Goal: Transaction & Acquisition: Purchase product/service

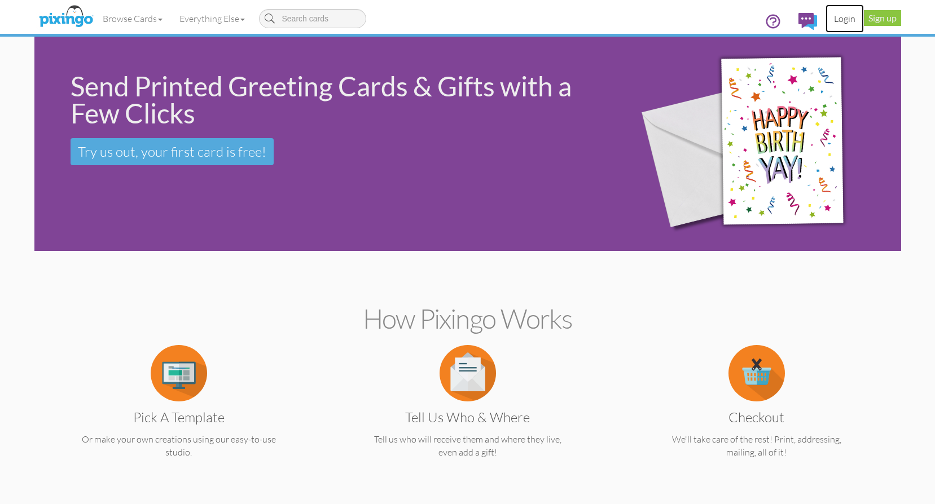
click at [842, 19] on link "Login" at bounding box center [844, 19] width 38 height 28
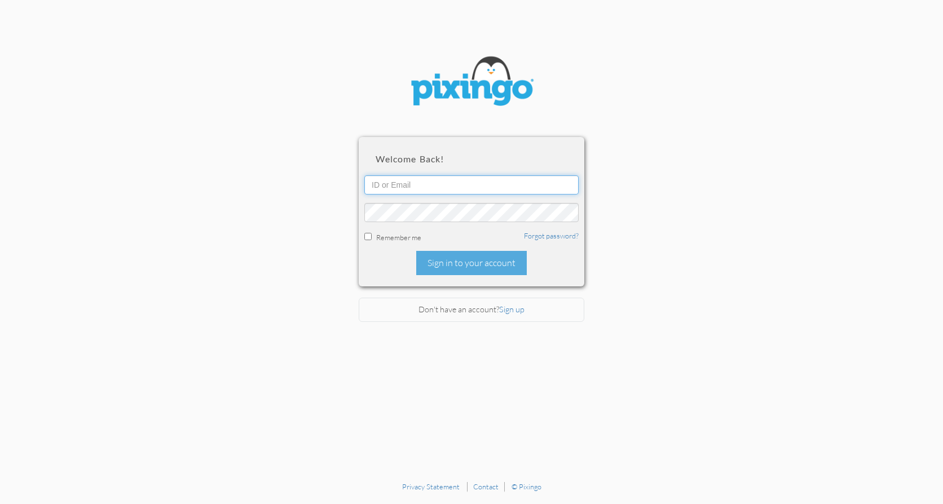
click at [469, 187] on input "text" at bounding box center [471, 184] width 214 height 19
type input "keithbohman@outlook.com"
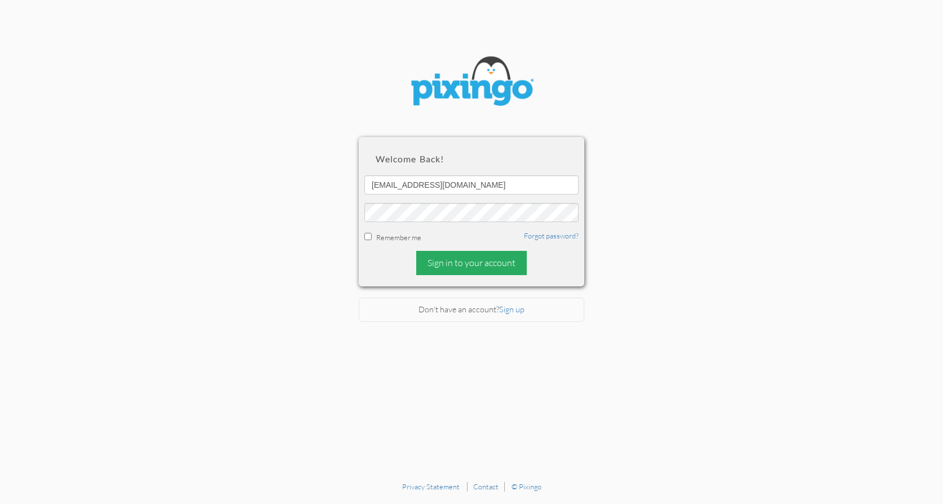
click at [459, 260] on div "Sign in to your account" at bounding box center [471, 263] width 111 height 24
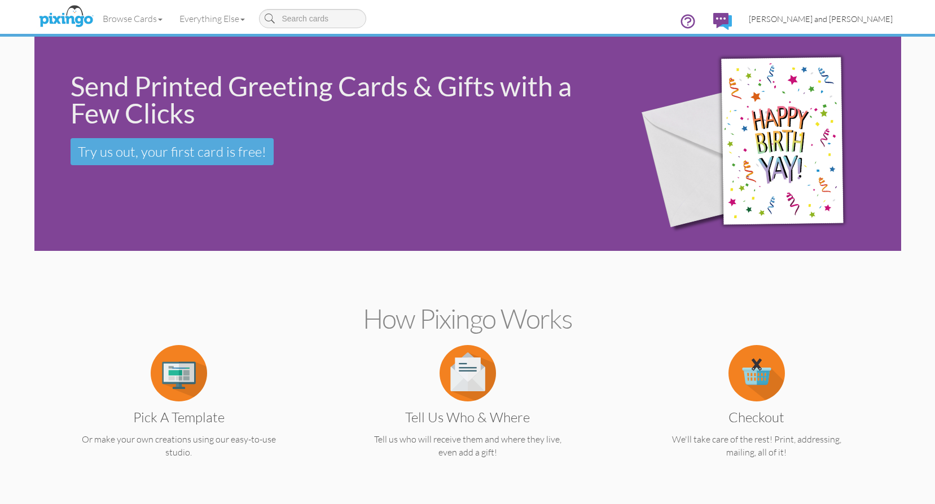
click at [840, 18] on span "[PERSON_NAME] and [PERSON_NAME]" at bounding box center [821, 19] width 144 height 10
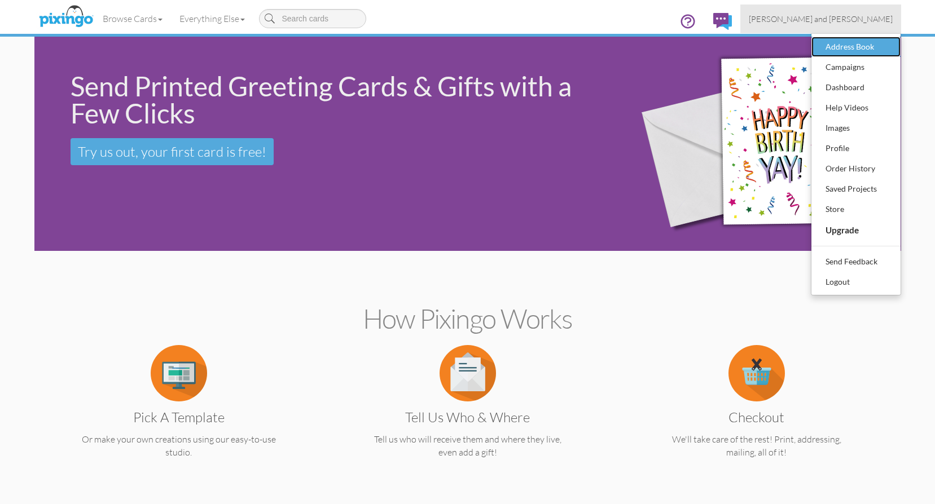
click at [851, 47] on div "Address Book" at bounding box center [856, 46] width 67 height 17
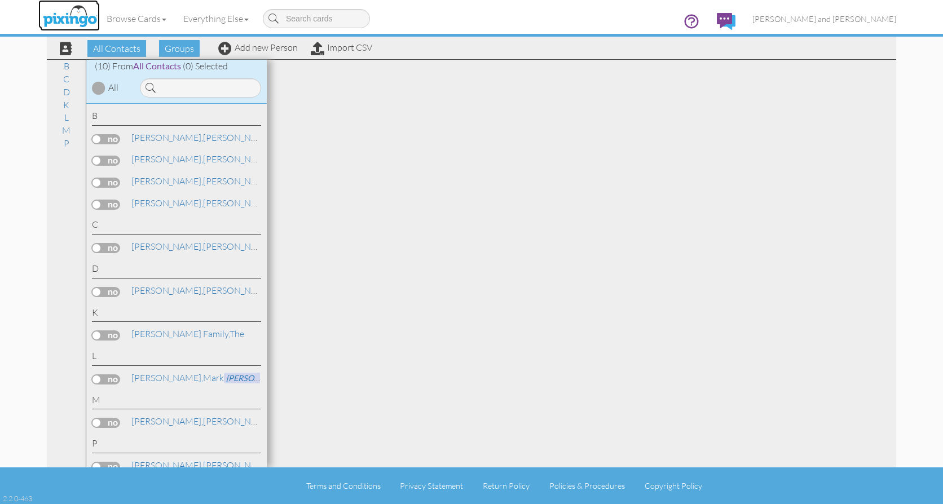
click at [78, 15] on img at bounding box center [70, 17] width 60 height 28
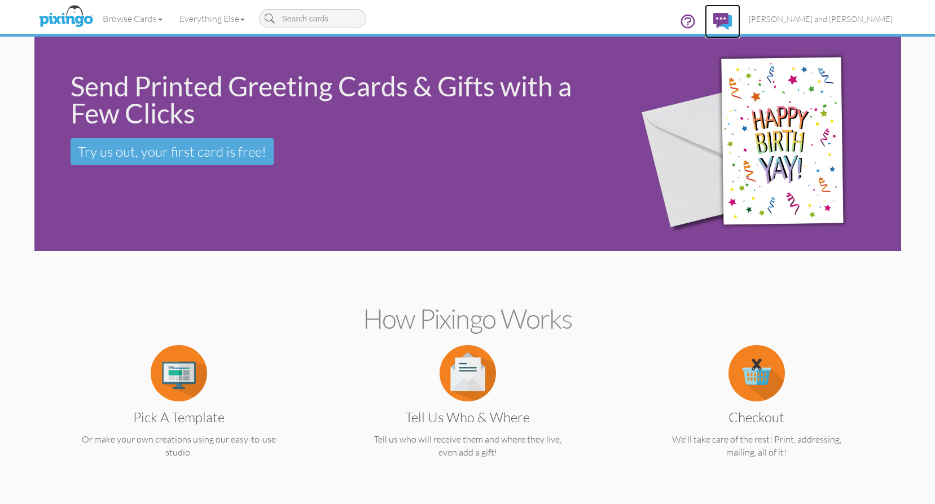
click at [732, 17] on img at bounding box center [722, 21] width 19 height 17
click at [846, 18] on span "[PERSON_NAME] and [PERSON_NAME]" at bounding box center [821, 19] width 144 height 10
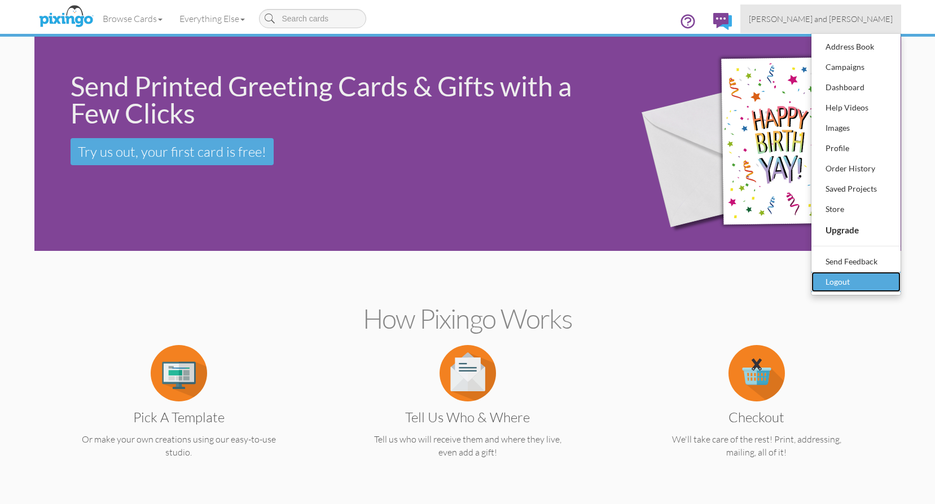
click at [859, 284] on div "Logout" at bounding box center [856, 282] width 67 height 17
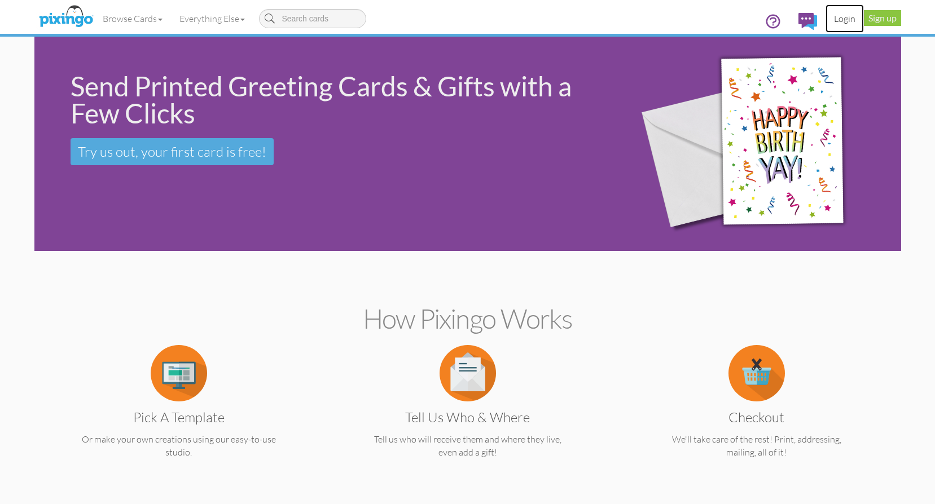
click at [841, 17] on link "Login" at bounding box center [844, 19] width 38 height 28
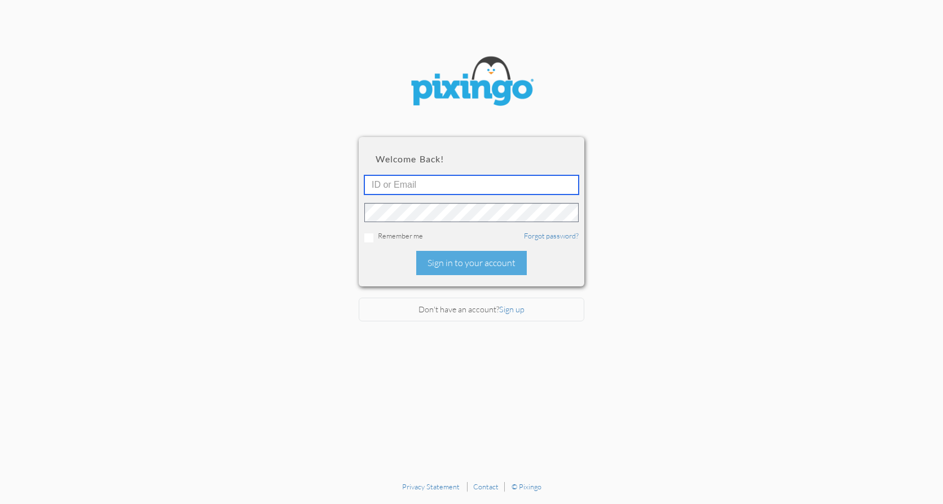
click at [490, 190] on input "text" at bounding box center [471, 184] width 214 height 19
type input "[EMAIL_ADDRESS][DOMAIN_NAME]"
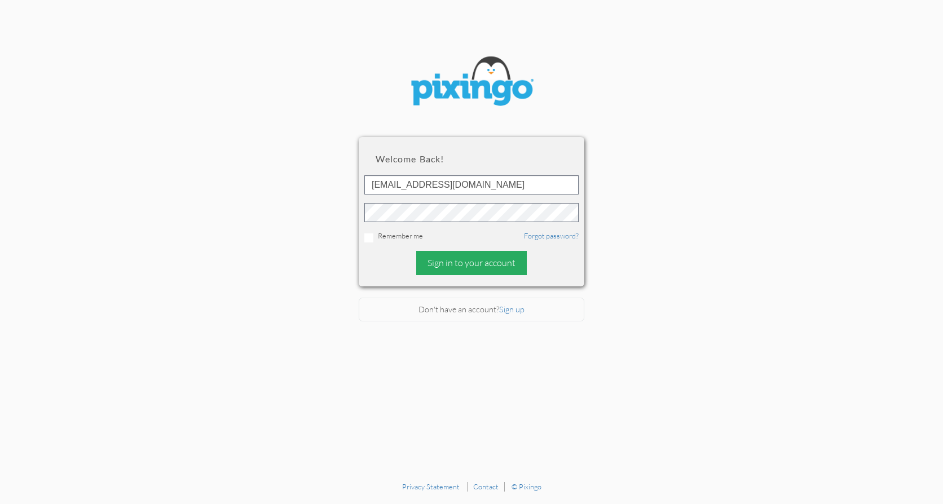
click at [468, 262] on div "Sign in to your account" at bounding box center [471, 263] width 111 height 24
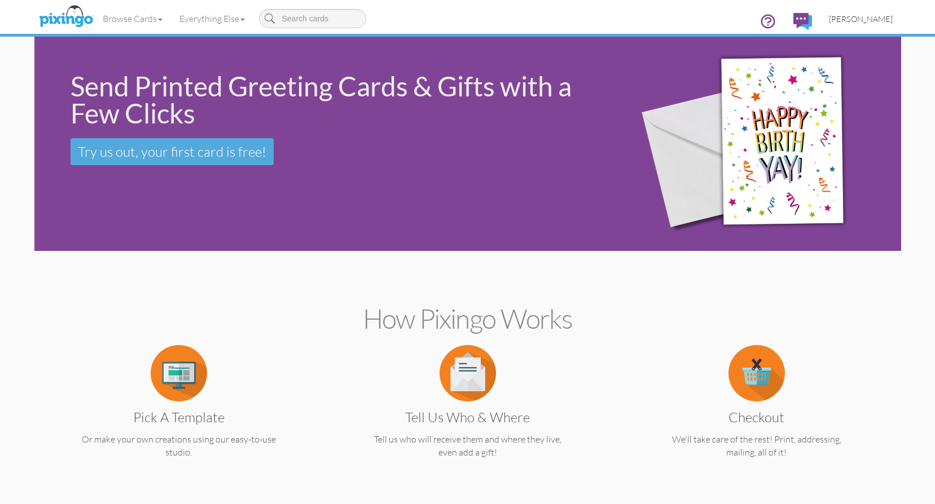
click at [871, 16] on span "[PERSON_NAME]" at bounding box center [861, 19] width 64 height 10
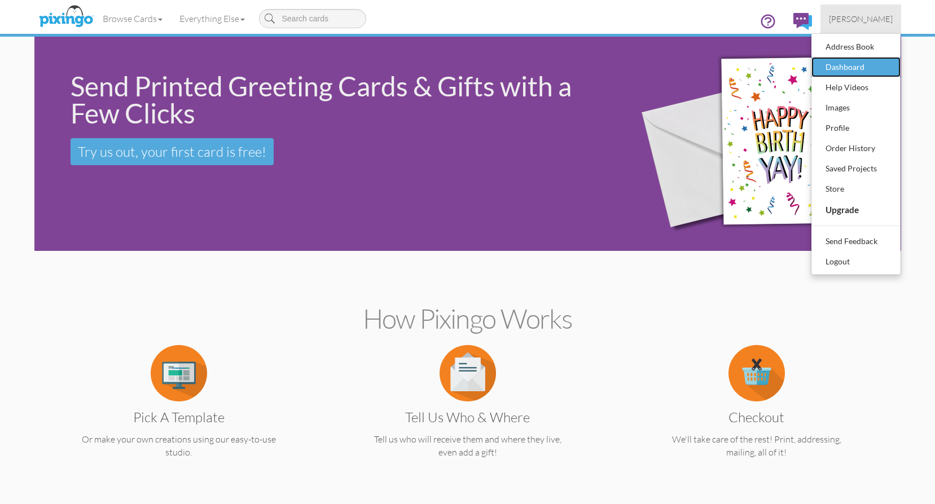
click at [852, 65] on div "Dashboard" at bounding box center [856, 67] width 67 height 17
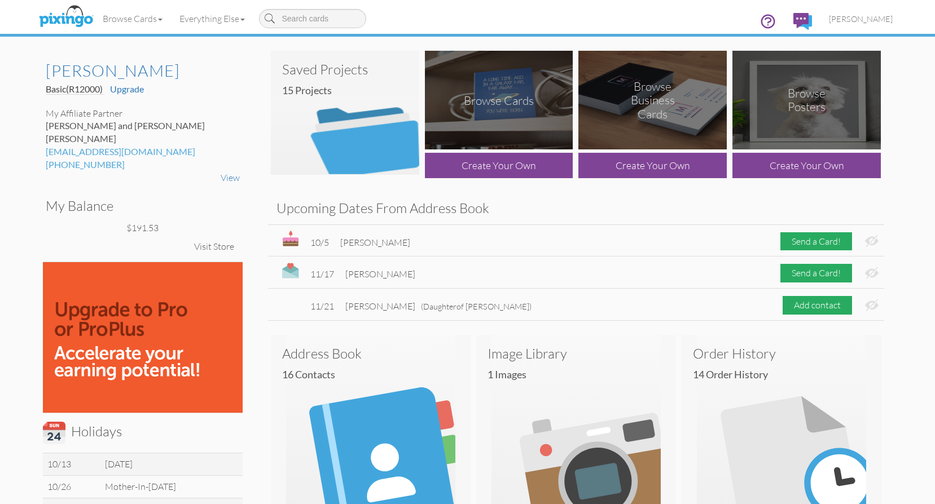
click at [109, 208] on div "My Balance $191.53 Visit Store" at bounding box center [143, 224] width 200 height 75
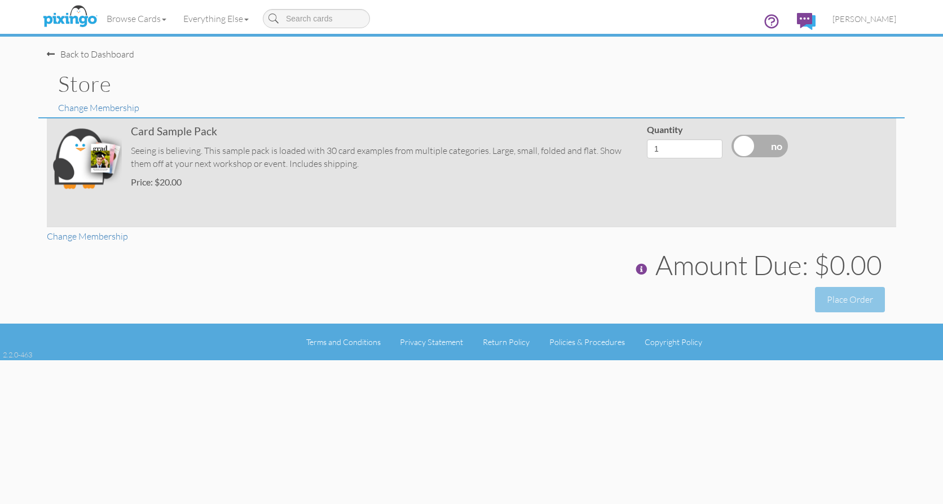
drag, startPoint x: 742, startPoint y: 144, endPoint x: 739, endPoint y: 151, distance: 7.4
click at [743, 144] on label at bounding box center [760, 146] width 56 height 23
click at [0, 0] on input "checkbox" at bounding box center [0, 0] width 0 height 0
click at [774, 149] on label at bounding box center [760, 146] width 56 height 23
click at [0, 0] on input "checkbox" at bounding box center [0, 0] width 0 height 0
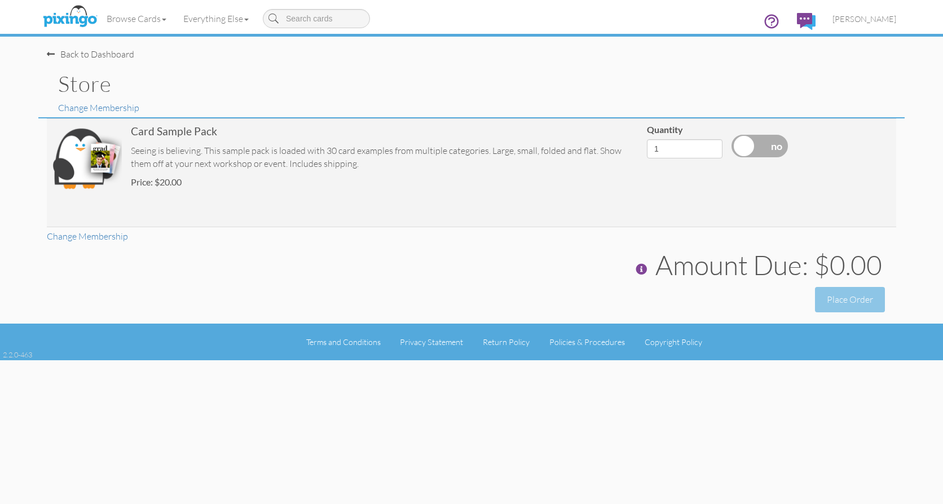
click at [103, 53] on div "Back to Dashboard" at bounding box center [90, 54] width 87 height 13
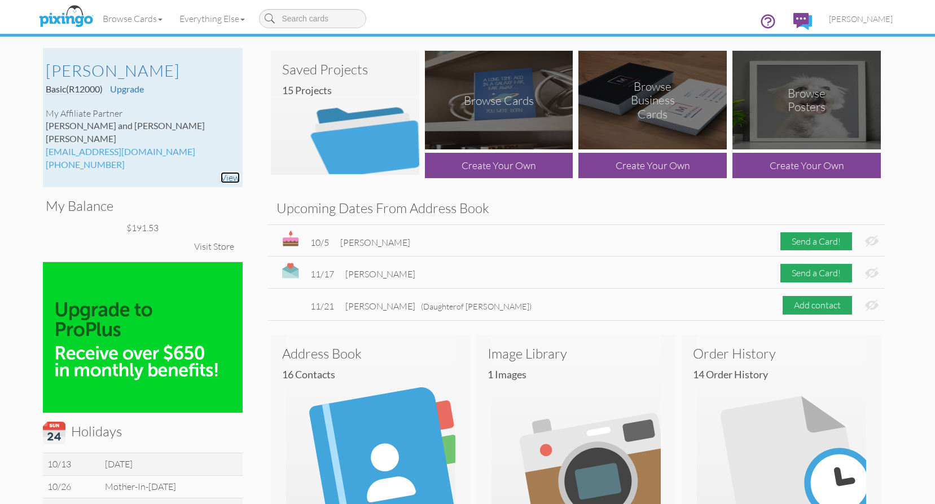
click at [228, 172] on link "View" at bounding box center [230, 177] width 19 height 11
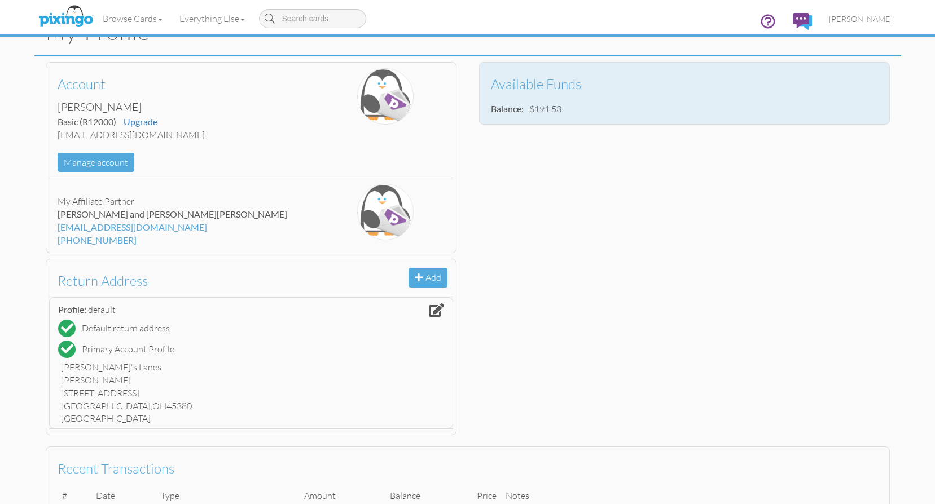
scroll to position [56, 0]
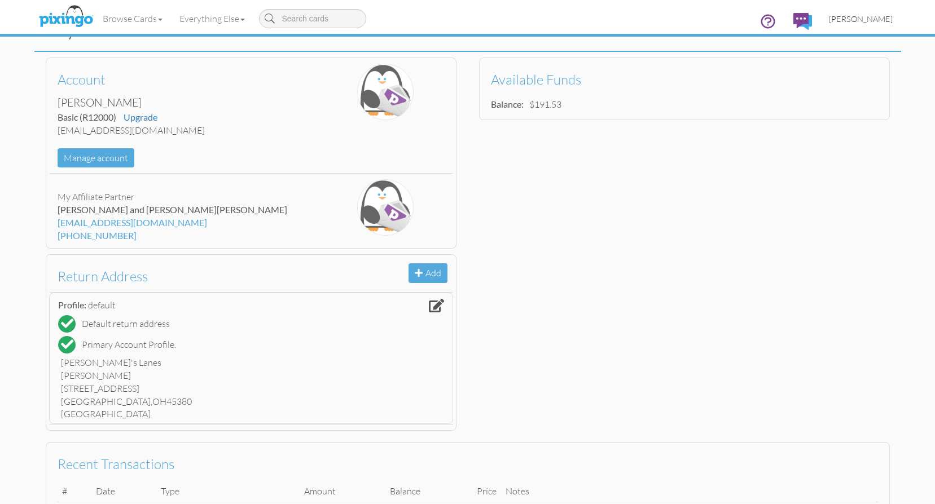
click at [871, 17] on span "[PERSON_NAME]" at bounding box center [861, 19] width 64 height 10
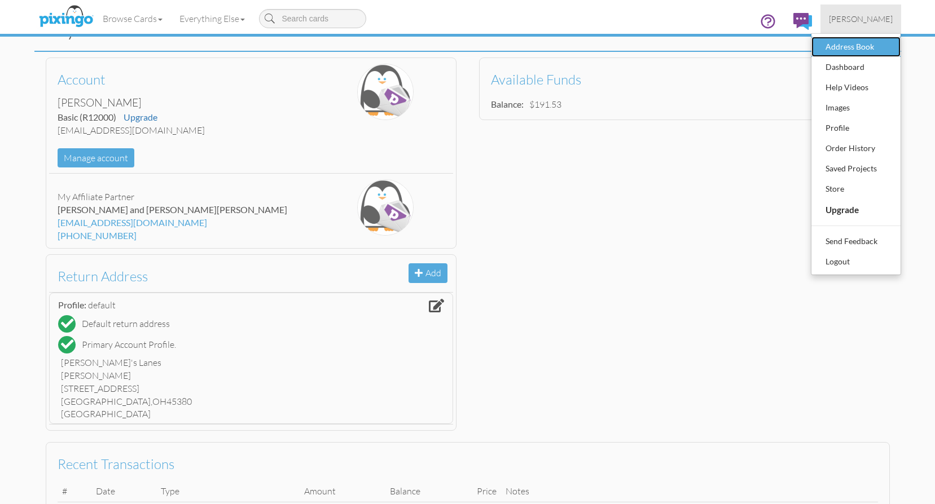
click at [852, 46] on div "Address Book" at bounding box center [856, 46] width 67 height 17
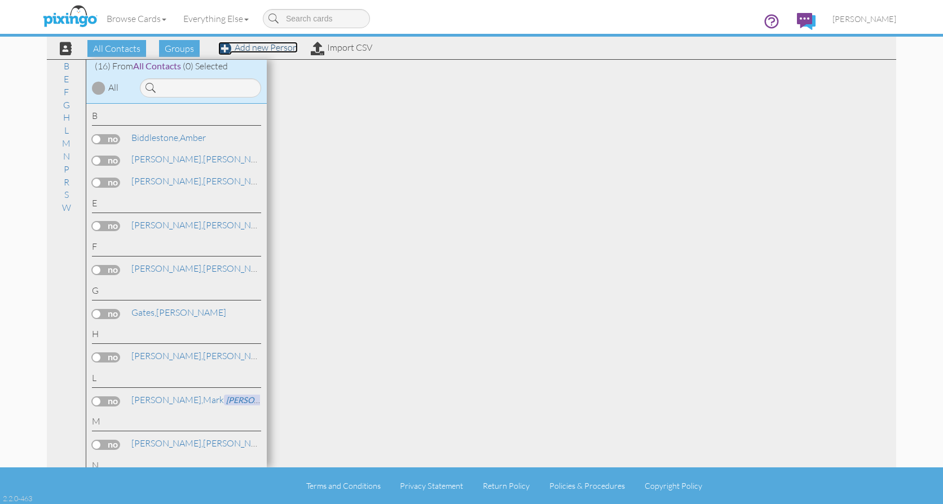
click at [278, 47] on link "Add new Person" at bounding box center [258, 47] width 80 height 11
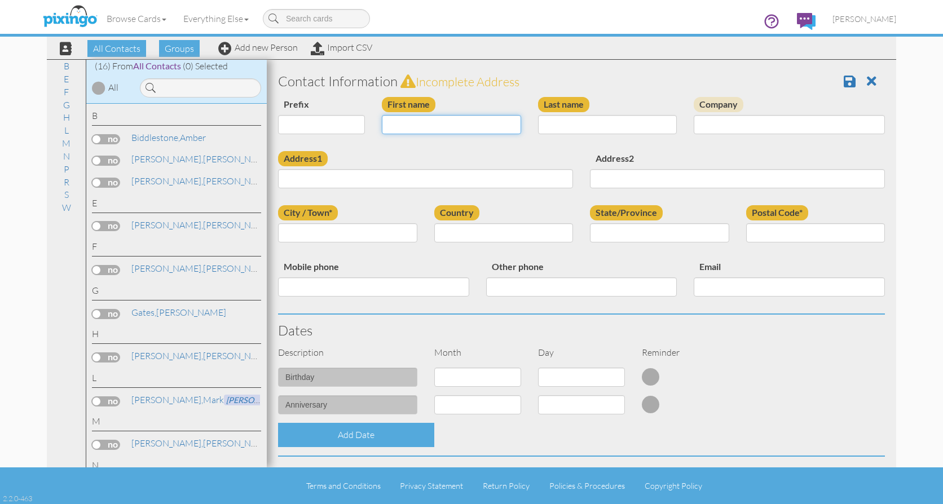
click at [433, 124] on input "First name" at bounding box center [451, 124] width 139 height 19
type input "[MEDICAL_DATA]"
type input "[PERSON_NAME]"
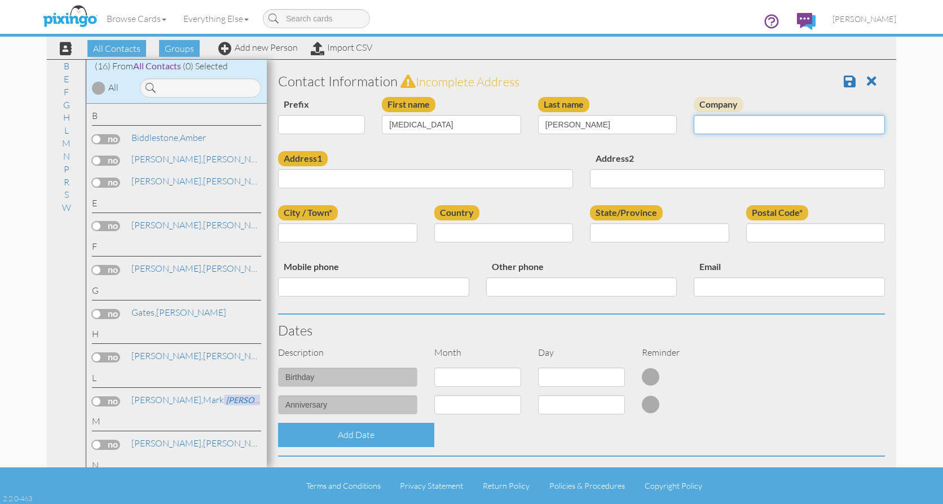
click at [764, 125] on input "Company" at bounding box center [789, 124] width 191 height 19
type input "Instinctive Branding"
click at [445, 182] on input "Address1" at bounding box center [425, 178] width 295 height 19
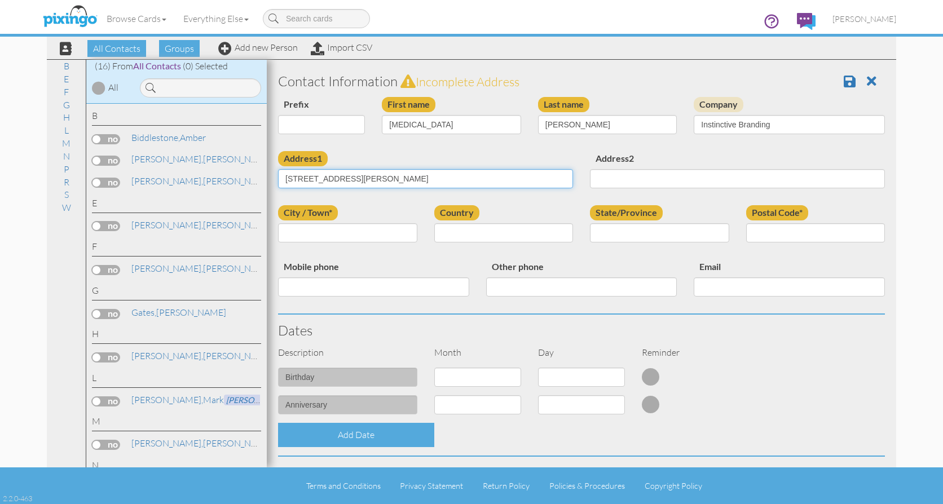
type input "[STREET_ADDRESS][PERSON_NAME]"
click at [651, 182] on input "Address2" at bounding box center [737, 178] width 295 height 19
type input "Third Floor"
click at [383, 237] on input "City / Town*" at bounding box center [347, 232] width 139 height 19
type input "[GEOGRAPHIC_DATA]"
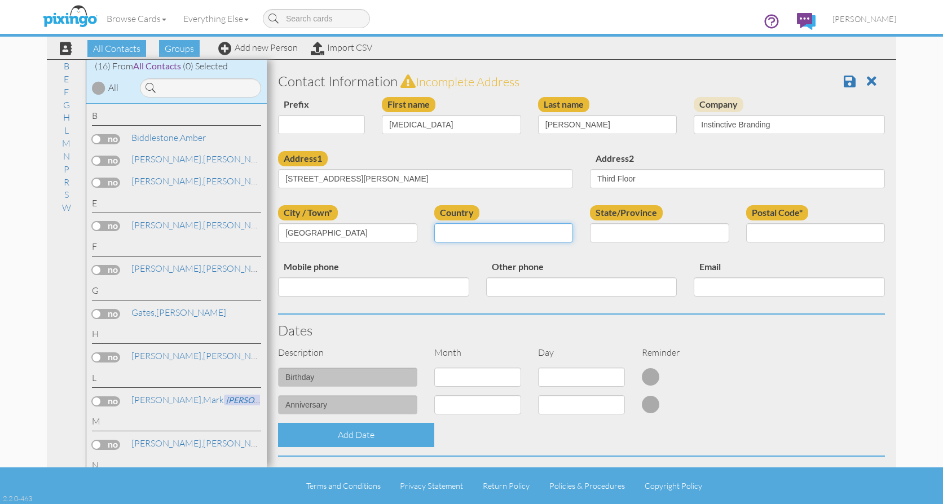
select select "object:1894"
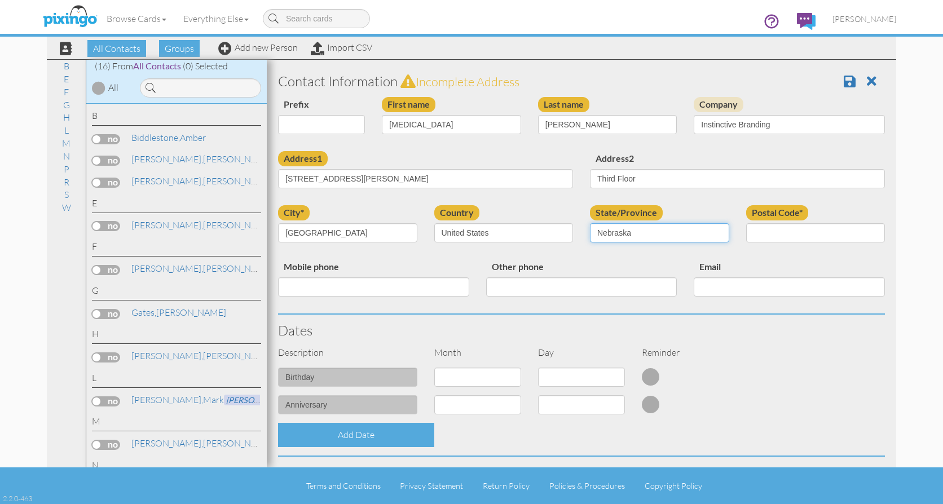
select select "object:2179"
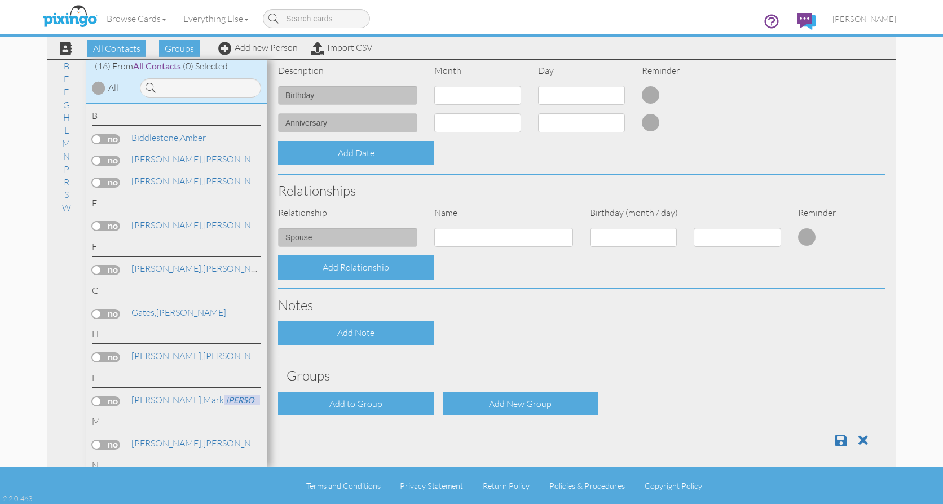
scroll to position [288, 0]
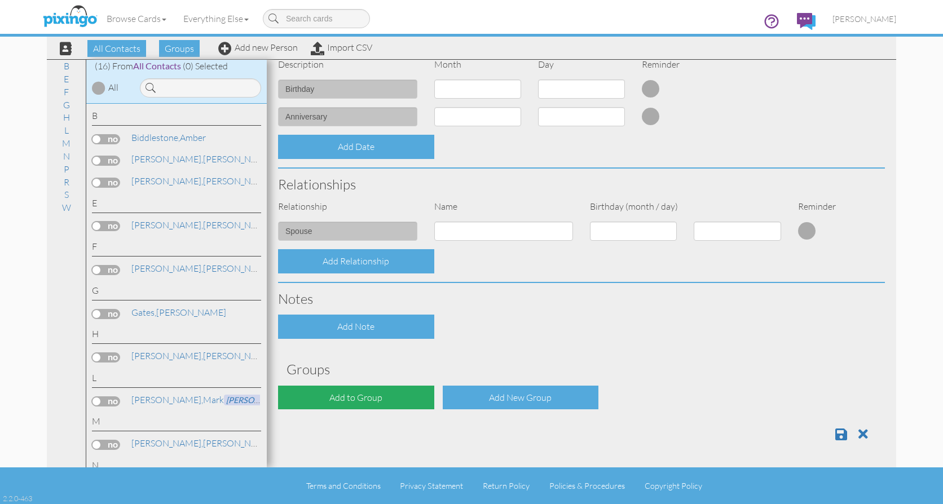
type input "27601"
click at [354, 397] on div "Add to Group" at bounding box center [356, 398] width 156 height 24
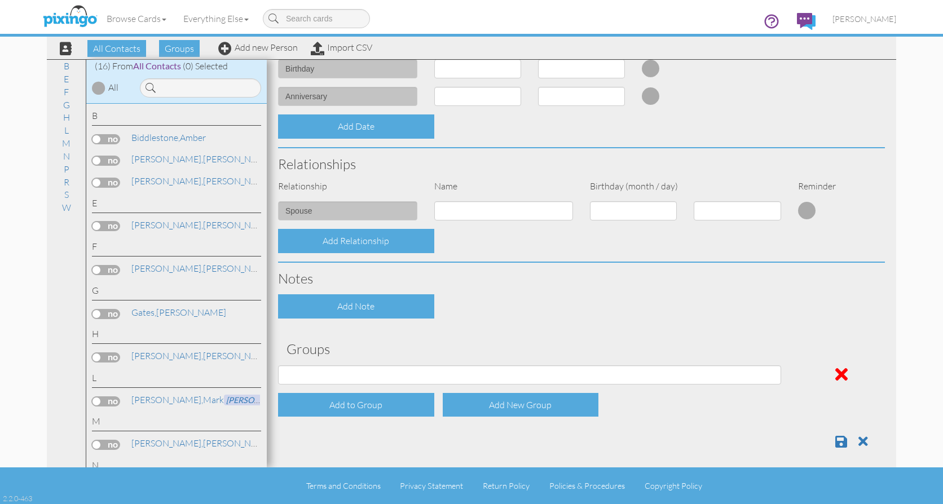
scroll to position [316, 0]
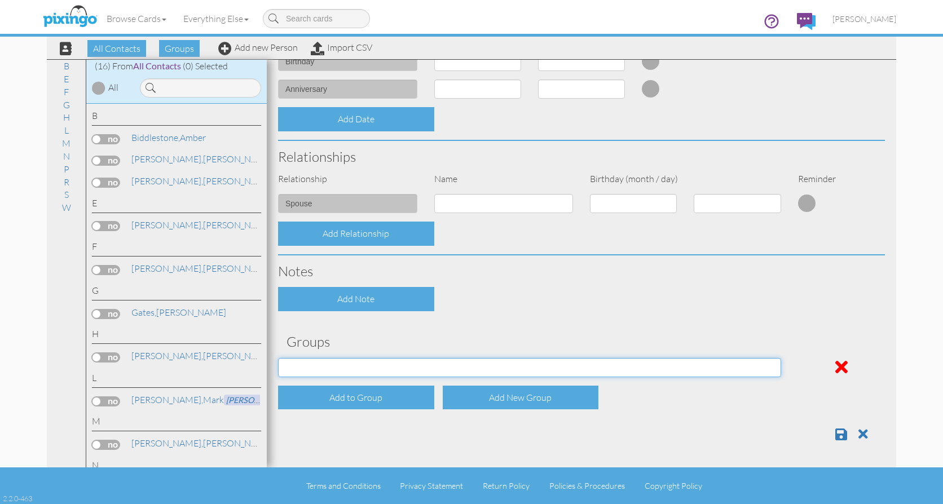
click at [770, 368] on select "Bowling Alley Advertisers 250 [DEMOGRAPHIC_DATA] Youth Group Company Lunch Comp…" at bounding box center [529, 367] width 503 height 19
select select "object:2211"
click at [278, 358] on select "Bowling Alley Advertisers 250 [DEMOGRAPHIC_DATA] Youth Group Company Lunch Comp…" at bounding box center [529, 367] width 503 height 19
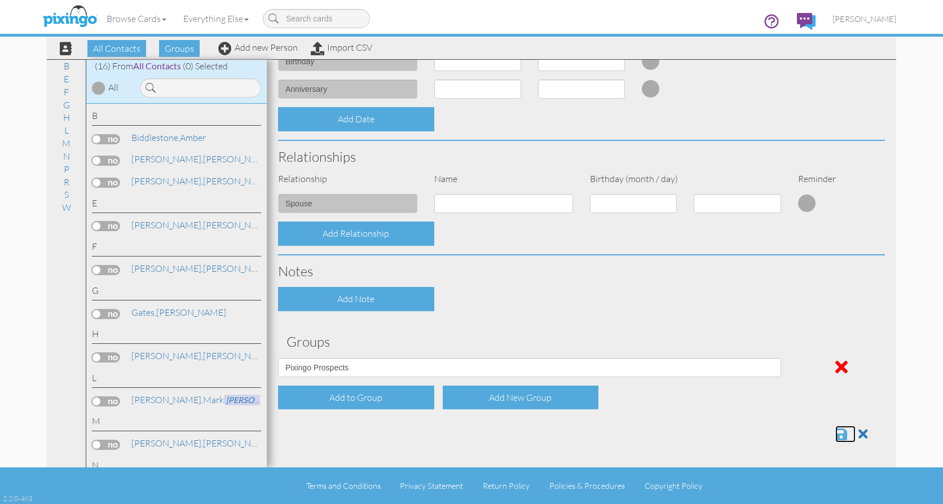
click at [836, 435] on span at bounding box center [842, 435] width 12 height 14
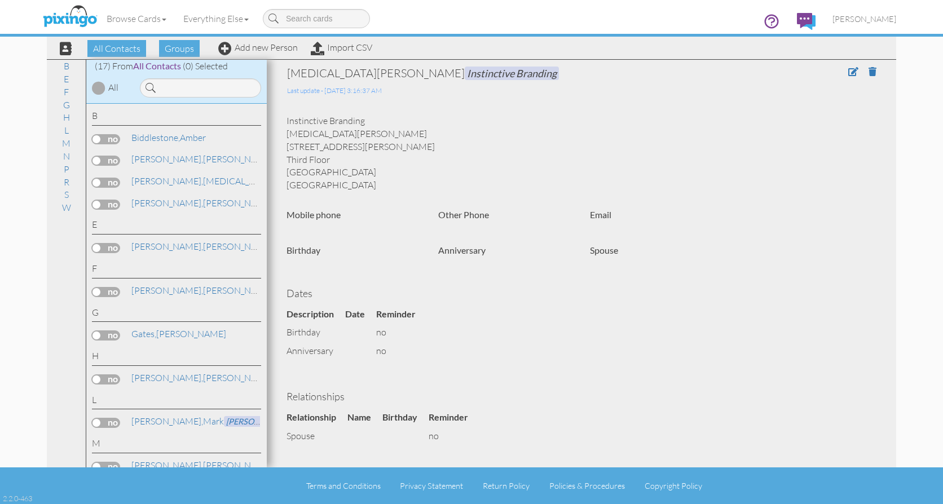
click at [95, 183] on label at bounding box center [106, 183] width 28 height 10
click at [0, 0] on input "checkbox" at bounding box center [0, 0] width 0 height 0
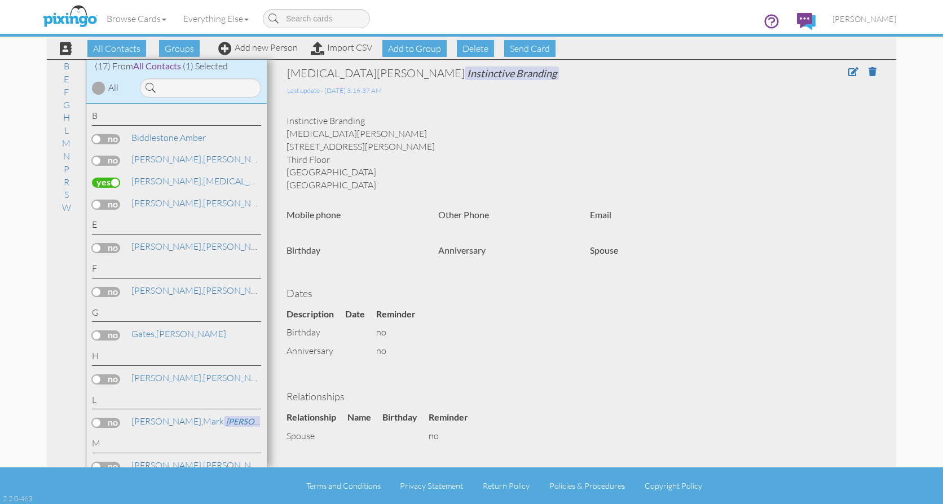
click at [538, 47] on span "Send Card" at bounding box center [529, 48] width 51 height 17
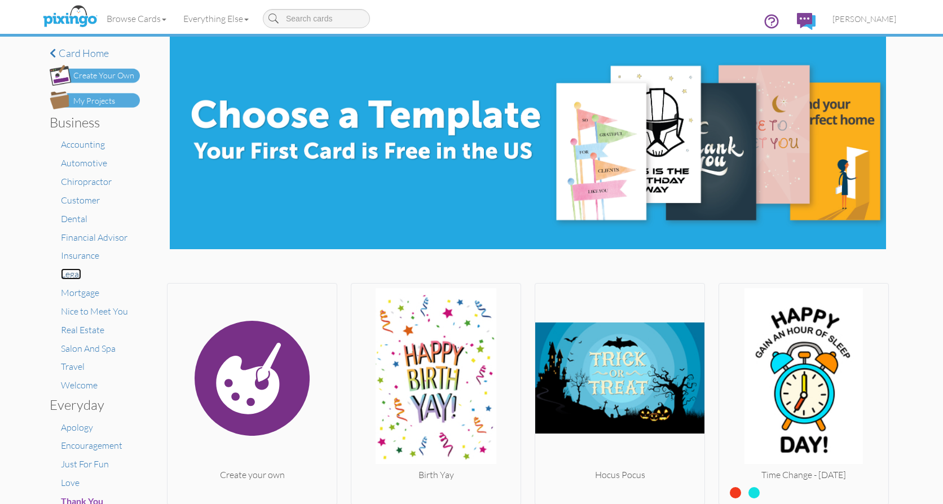
click at [70, 276] on span "Legal" at bounding box center [71, 274] width 20 height 11
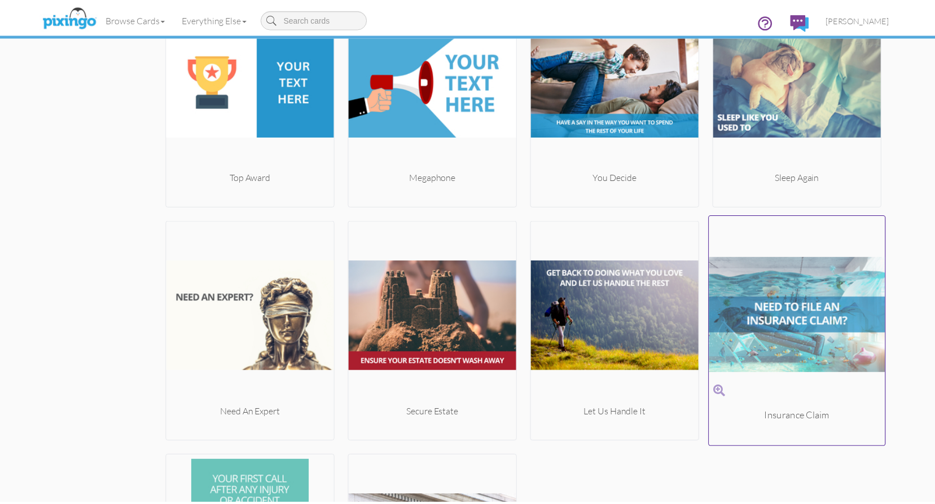
scroll to position [964, 0]
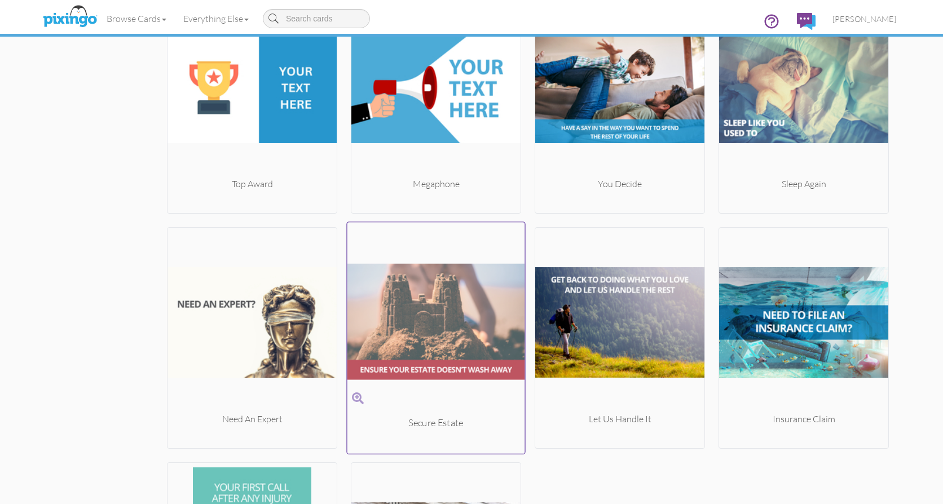
click at [437, 326] on img at bounding box center [437, 322] width 178 height 190
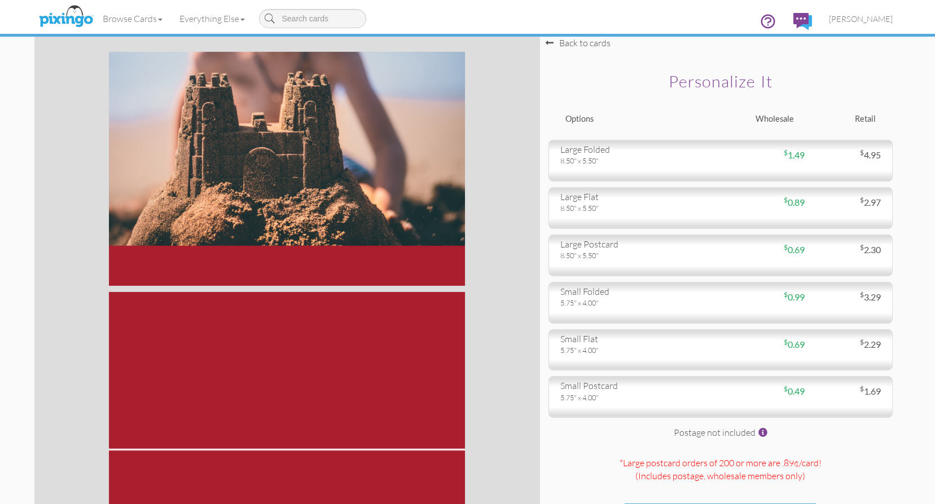
click at [549, 42] on div "Browse Cards Business Accounting Automotive Chiropractor Customer Dental Financ…" at bounding box center [468, 22] width 850 height 45
click at [570, 42] on div "Browse Cards Business Accounting Automotive Chiropractor Customer Dental Financ…" at bounding box center [468, 22] width 850 height 45
click at [583, 42] on div "Browse Cards Business Accounting Automotive Chiropractor Customer Dental Financ…" at bounding box center [468, 22] width 850 height 45
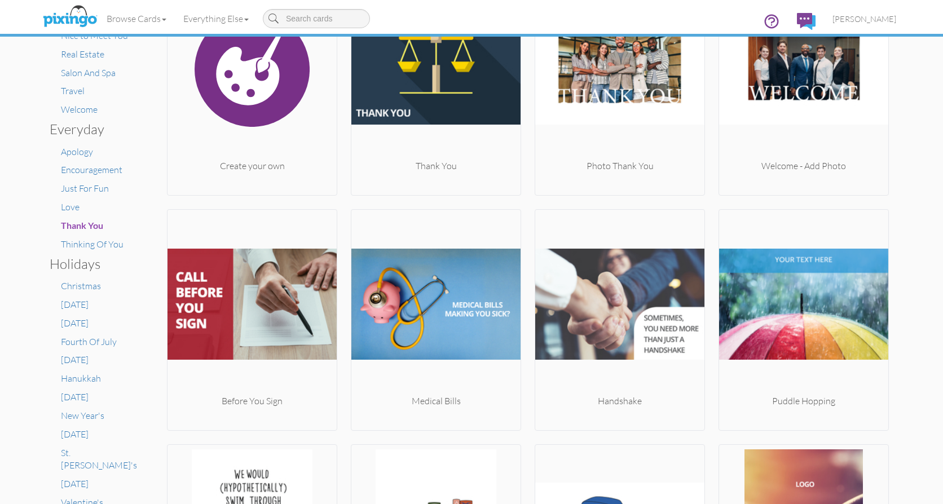
scroll to position [282, 0]
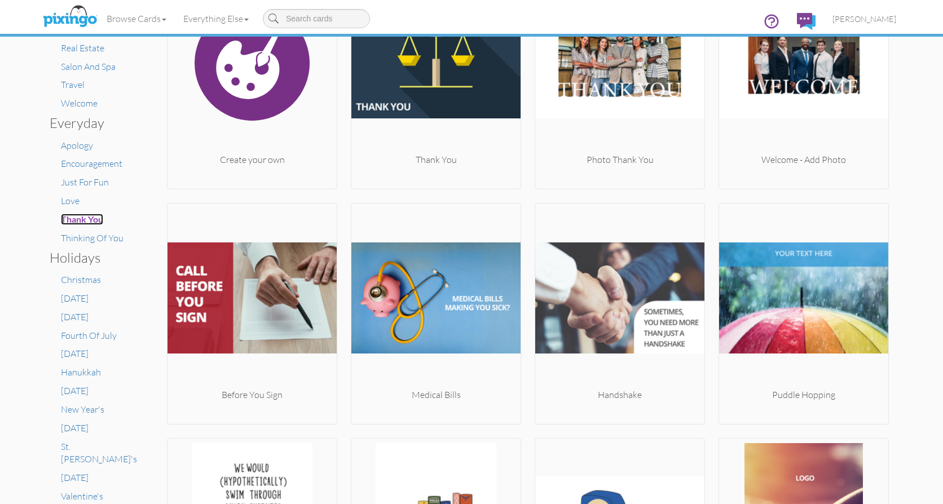
click at [73, 218] on span "Thank You" at bounding box center [82, 219] width 42 height 11
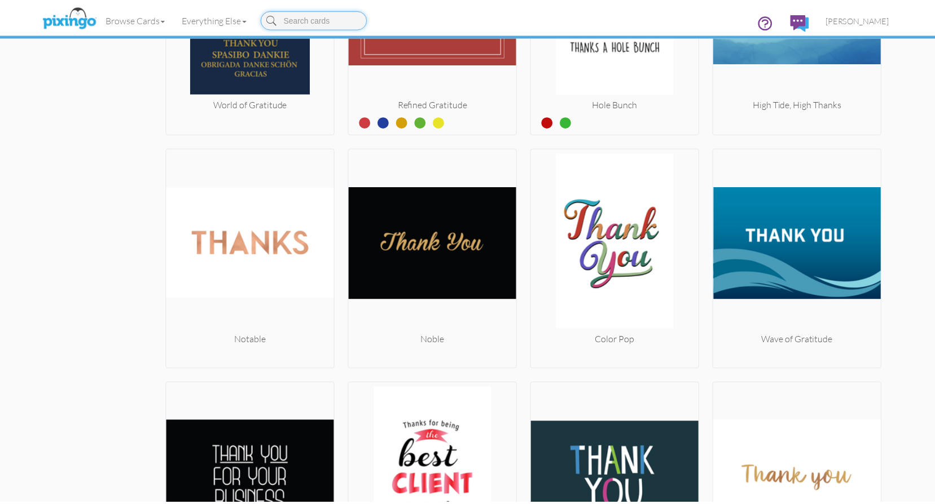
scroll to position [1990, 0]
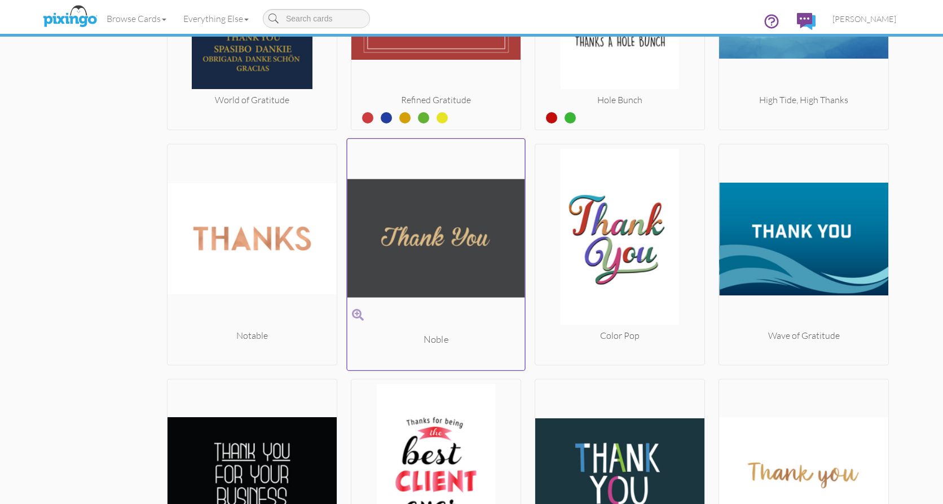
click at [434, 244] on img at bounding box center [437, 238] width 178 height 190
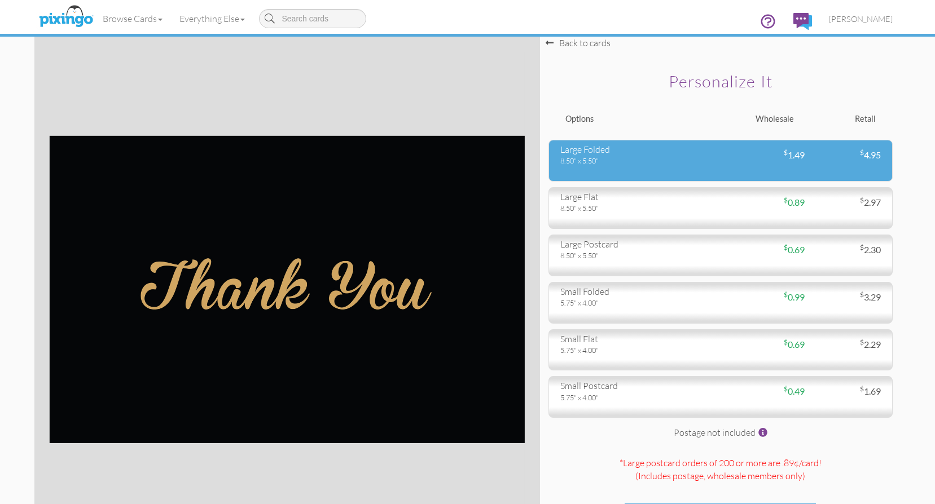
click at [662, 158] on div "8.50" x 5.50"" at bounding box center [636, 161] width 152 height 10
